Goal: Use online tool/utility: Utilize a website feature to perform a specific function

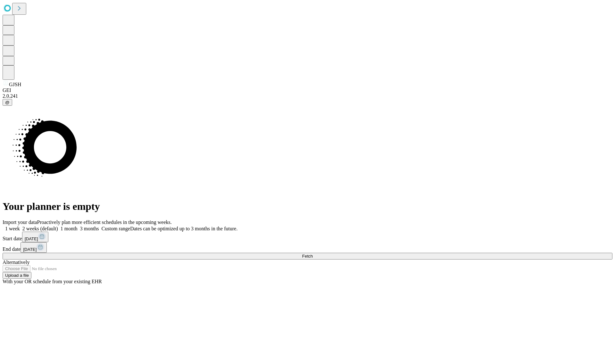
click at [312, 254] on span "Fetch" at bounding box center [307, 256] width 11 height 5
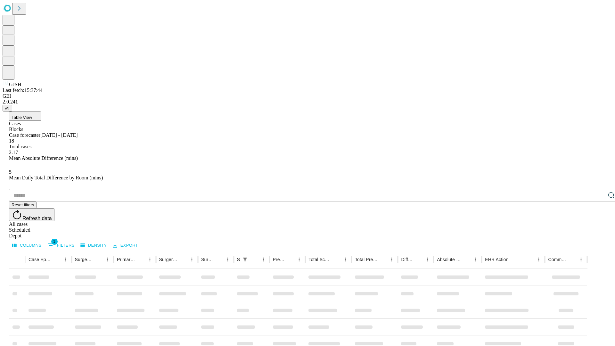
click at [32, 115] on span "Table View" at bounding box center [22, 117] width 20 height 5
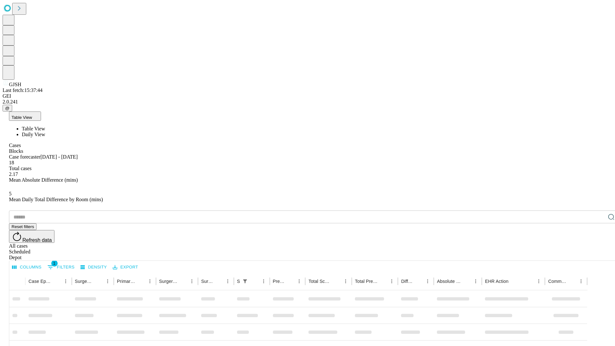
click at [45, 132] on span "Daily View" at bounding box center [33, 134] width 23 height 5
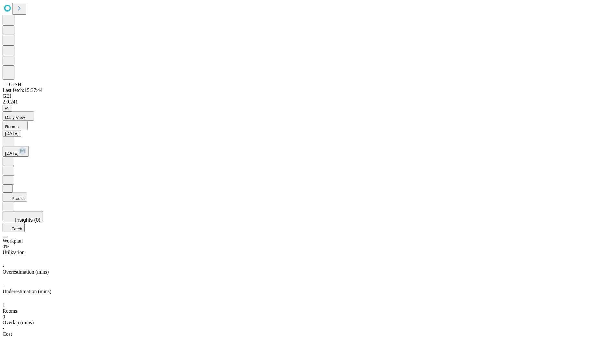
click at [27, 192] on button "Predict" at bounding box center [15, 196] width 25 height 9
